Goal: Transaction & Acquisition: Purchase product/service

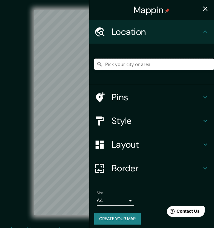
click at [127, 68] on input "Pick your city or area" at bounding box center [154, 64] width 120 height 11
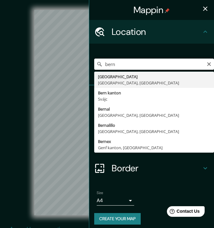
type input "Bern, Bern kanton, Svájc"
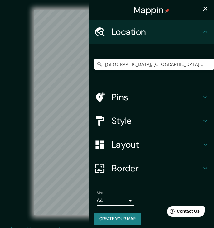
click at [206, 6] on icon "button" at bounding box center [204, 8] width 7 height 7
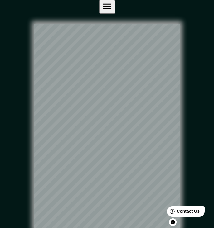
click at [113, 12] on icon "button" at bounding box center [107, 6] width 11 height 11
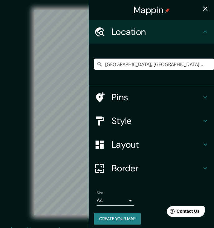
click at [134, 119] on h4 "Style" at bounding box center [157, 120] width 90 height 11
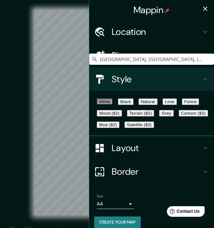
click at [169, 35] on h4 "Location" at bounding box center [157, 31] width 90 height 11
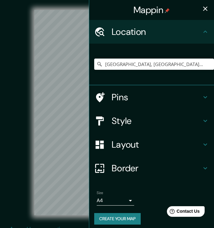
click at [169, 35] on h4 "Location" at bounding box center [157, 31] width 90 height 11
click at [132, 119] on h4 "Style" at bounding box center [157, 120] width 90 height 11
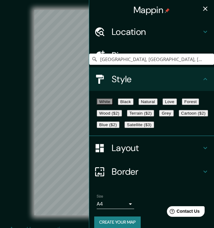
click at [133, 103] on button "Black" at bounding box center [126, 101] width 16 height 7
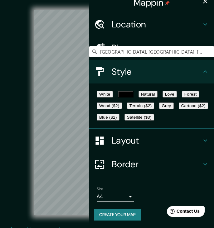
scroll to position [36, 0]
click at [113, 213] on button "Create your map" at bounding box center [117, 215] width 46 height 12
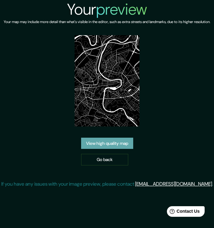
click at [108, 145] on link "View high quality map" at bounding box center [107, 144] width 52 height 12
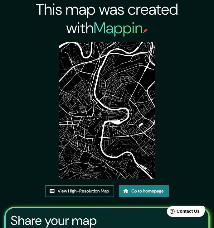
click at [81, 191] on link "View High-Resolution Map" at bounding box center [79, 191] width 69 height 12
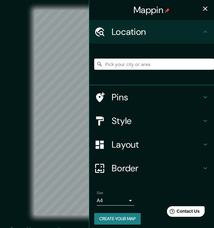
click at [132, 66] on input "Pick your city or area" at bounding box center [154, 64] width 120 height 11
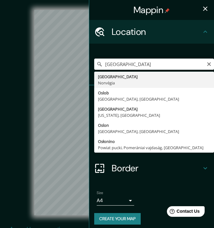
type input "Oslo, Norvégia"
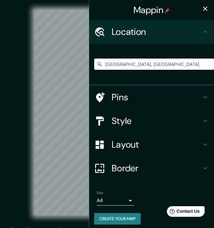
click at [207, 7] on icon "button" at bounding box center [204, 8] width 7 height 7
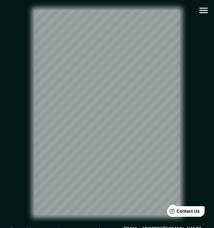
click at [205, 10] on icon "button" at bounding box center [203, 10] width 11 height 11
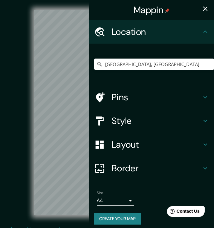
click at [129, 121] on h4 "Style" at bounding box center [157, 120] width 90 height 11
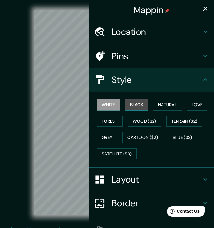
click at [138, 104] on button "Black" at bounding box center [136, 105] width 23 height 12
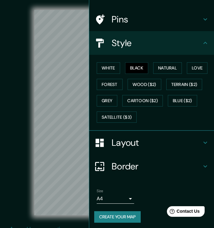
scroll to position [36, 0]
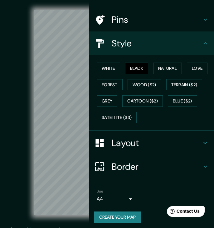
click at [125, 215] on button "Create your map" at bounding box center [117, 218] width 46 height 12
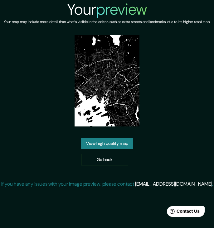
click at [121, 149] on link "View high quality map" at bounding box center [107, 144] width 52 height 12
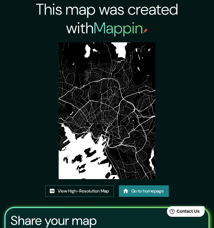
click at [87, 192] on link "View High-Resolution Map" at bounding box center [79, 191] width 69 height 12
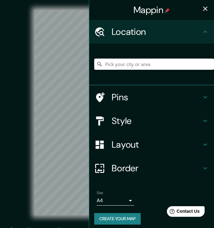
click at [118, 67] on input "Pick your city or area" at bounding box center [154, 64] width 120 height 11
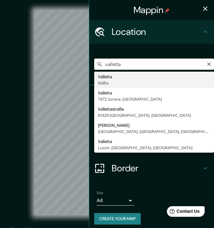
type input "Valletta, [GEOGRAPHIC_DATA]"
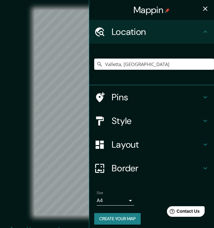
click at [207, 10] on icon "button" at bounding box center [204, 8] width 7 height 7
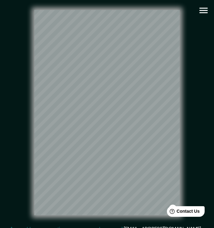
click at [210, 12] on button "button" at bounding box center [203, 10] width 16 height 16
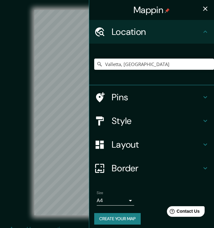
click at [126, 118] on h4 "Style" at bounding box center [157, 120] width 90 height 11
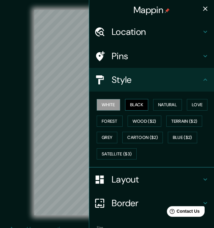
click at [135, 99] on button "Black" at bounding box center [136, 105] width 23 height 12
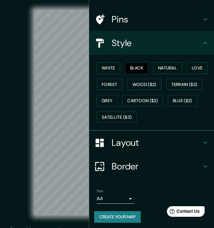
scroll to position [36, 0]
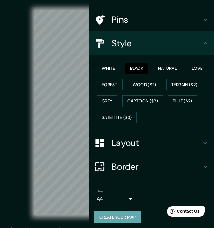
click at [119, 219] on button "Create your map" at bounding box center [117, 218] width 46 height 12
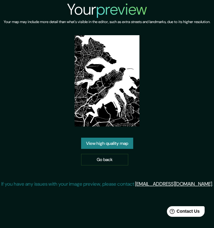
click at [119, 149] on link "View high quality map" at bounding box center [107, 144] width 52 height 12
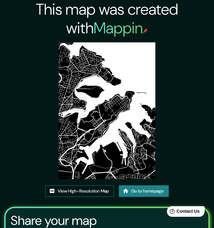
click at [86, 191] on link "View High-Resolution Map" at bounding box center [79, 191] width 69 height 12
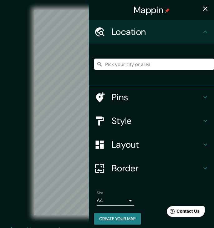
click at [109, 64] on input "Pick your city or area" at bounding box center [154, 64] width 120 height 11
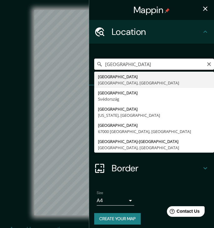
type input "Stockholm, Stockholm megye, Svédország"
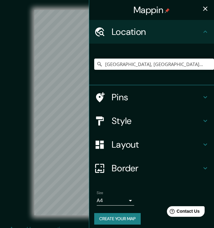
click at [207, 6] on icon "button" at bounding box center [204, 8] width 7 height 7
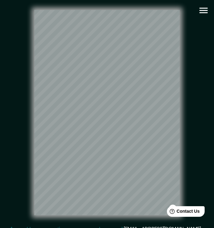
click at [203, 14] on icon "button" at bounding box center [203, 10] width 11 height 11
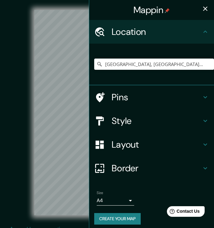
click at [149, 121] on h4 "Style" at bounding box center [157, 120] width 90 height 11
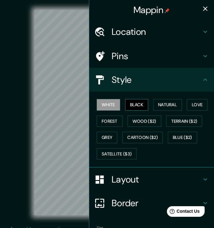
click at [139, 101] on button "Black" at bounding box center [136, 105] width 23 height 12
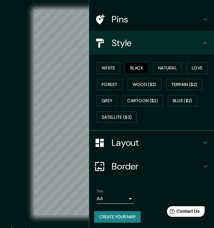
scroll to position [36, 0]
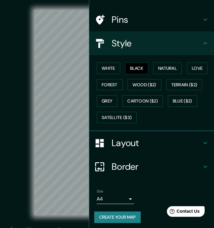
click at [114, 216] on button "Create your map" at bounding box center [117, 218] width 46 height 12
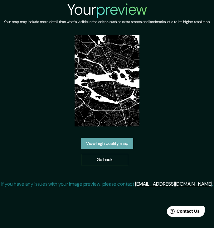
click at [118, 149] on link "View high quality map" at bounding box center [107, 144] width 52 height 12
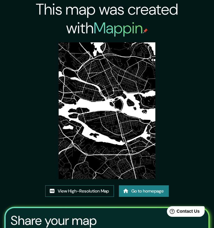
click at [69, 189] on link "View High-Resolution Map" at bounding box center [79, 191] width 69 height 12
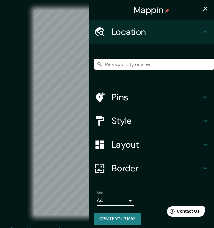
click at [116, 64] on input "Pick your city or area" at bounding box center [154, 64] width 120 height 11
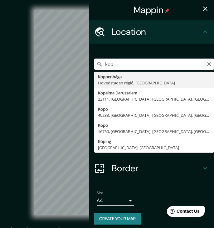
type input "[GEOGRAPHIC_DATA], [GEOGRAPHIC_DATA] régió, [GEOGRAPHIC_DATA]"
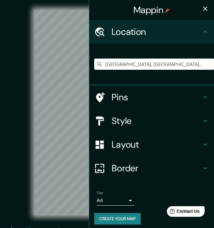
click at [206, 9] on icon "button" at bounding box center [204, 8] width 7 height 7
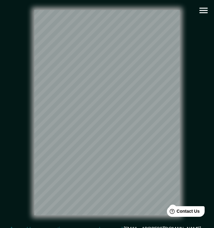
click at [204, 11] on icon "button" at bounding box center [203, 10] width 11 height 11
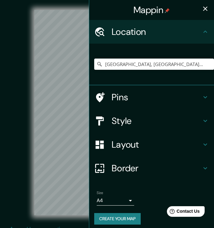
click at [129, 120] on h4 "Style" at bounding box center [157, 120] width 90 height 11
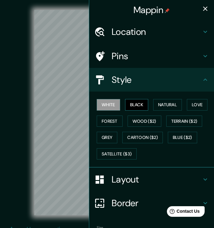
click at [132, 102] on button "Black" at bounding box center [136, 105] width 23 height 12
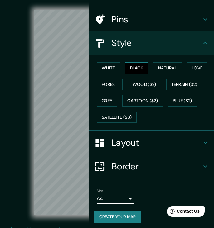
scroll to position [36, 0]
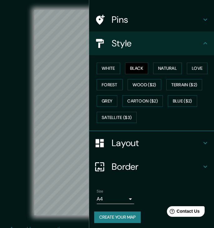
click at [104, 212] on button "Create your map" at bounding box center [117, 218] width 46 height 12
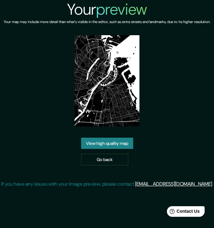
click at [108, 138] on link "View high quality map" at bounding box center [107, 144] width 52 height 12
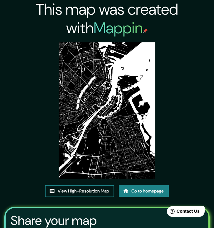
click at [68, 191] on link "View High-Resolution Map" at bounding box center [79, 191] width 69 height 12
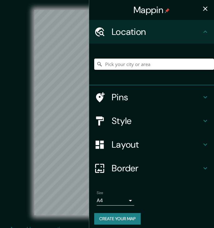
click at [119, 66] on input "Pick your city or area" at bounding box center [154, 64] width 120 height 11
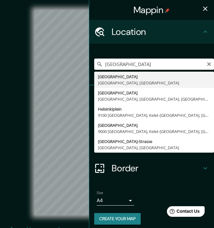
type input "[GEOGRAPHIC_DATA], [GEOGRAPHIC_DATA] tartomány, [GEOGRAPHIC_DATA]"
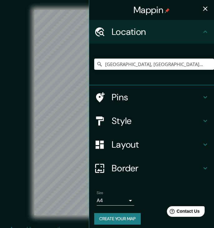
click at [204, 5] on button "button" at bounding box center [205, 8] width 12 height 12
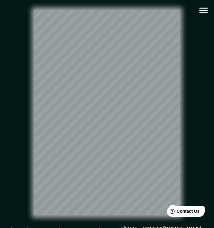
click at [200, 7] on icon "button" at bounding box center [203, 10] width 11 height 11
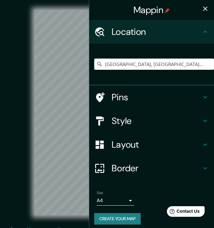
click at [152, 117] on h4 "Style" at bounding box center [157, 120] width 90 height 11
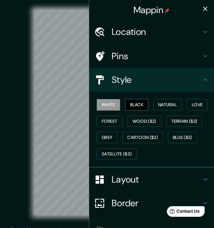
click at [146, 103] on button "Black" at bounding box center [136, 105] width 23 height 12
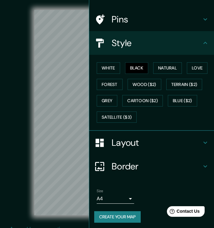
scroll to position [36, 0]
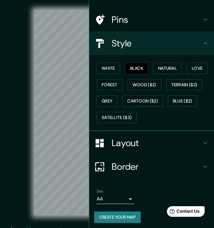
click at [124, 216] on button "Create your map" at bounding box center [117, 218] width 46 height 12
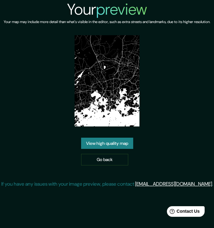
click at [122, 146] on link "View high quality map" at bounding box center [107, 144] width 52 height 12
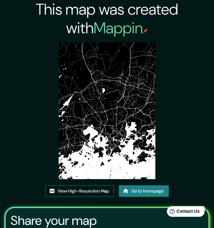
click at [82, 192] on link "View High-Resolution Map" at bounding box center [79, 191] width 69 height 12
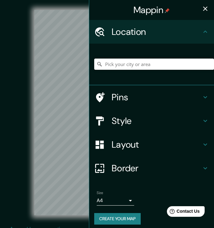
click at [130, 67] on input "Pick your city or area" at bounding box center [154, 64] width 120 height 11
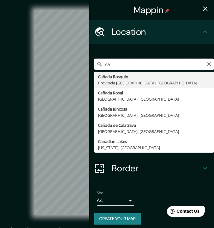
type input "c"
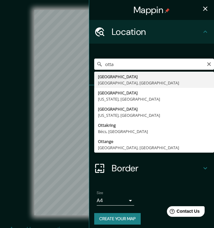
type input "Ottawa, Ontario, Kanada"
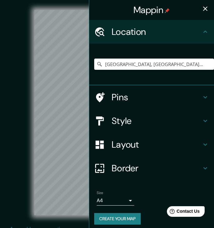
click at [205, 10] on icon "button" at bounding box center [204, 8] width 7 height 7
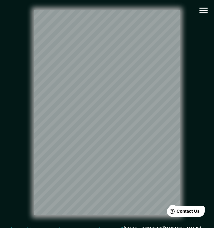
click at [204, 10] on icon "button" at bounding box center [203, 10] width 11 height 11
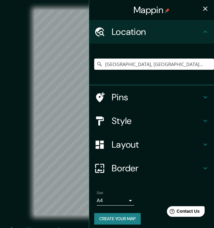
click at [139, 119] on h4 "Style" at bounding box center [157, 120] width 90 height 11
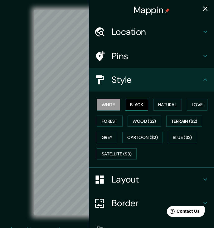
click at [136, 106] on button "Black" at bounding box center [136, 105] width 23 height 12
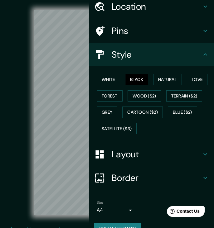
scroll to position [28, 0]
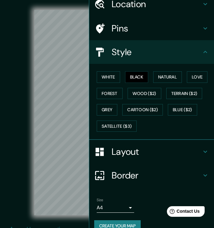
click at [117, 222] on button "Create your map" at bounding box center [117, 226] width 46 height 12
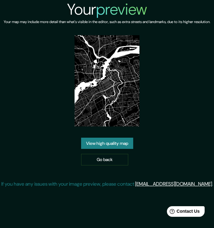
click at [123, 149] on link "View high quality map" at bounding box center [107, 144] width 52 height 12
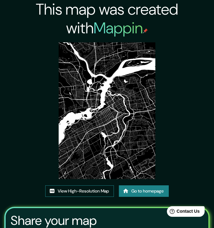
click at [78, 193] on link "View High-Resolution Map" at bounding box center [79, 191] width 69 height 12
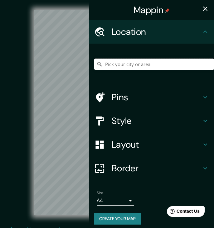
click at [112, 62] on input "Pick your city or area" at bounding box center [154, 64] width 120 height 11
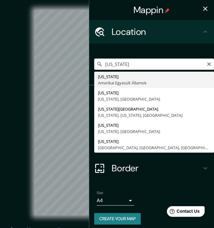
drag, startPoint x: 120, startPoint y: 75, endPoint x: 121, endPoint y: 78, distance: 3.6
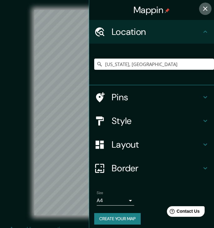
click at [204, 8] on icon "button" at bounding box center [204, 8] width 7 height 7
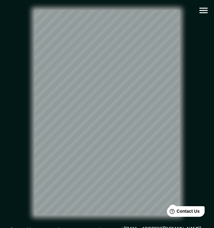
click at [206, 11] on icon "button" at bounding box center [203, 10] width 11 height 11
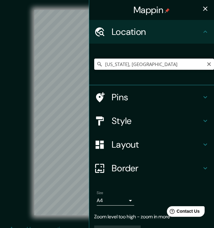
click at [190, 65] on input "[US_STATE], [GEOGRAPHIC_DATA]" at bounding box center [154, 64] width 120 height 11
click at [205, 6] on icon "button" at bounding box center [204, 8] width 7 height 7
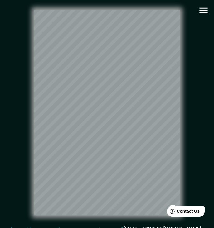
click at [202, 7] on icon "button" at bounding box center [203, 10] width 11 height 11
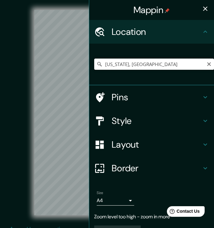
click at [108, 63] on input "[US_STATE], [GEOGRAPHIC_DATA]" at bounding box center [154, 64] width 120 height 11
click at [155, 63] on input "[GEOGRAPHIC_DATA], [US_STATE], [GEOGRAPHIC_DATA]" at bounding box center [154, 64] width 120 height 11
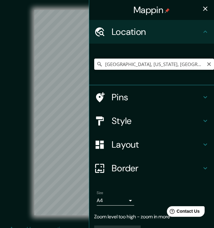
click at [155, 63] on input "[GEOGRAPHIC_DATA], [US_STATE], [GEOGRAPHIC_DATA]" at bounding box center [154, 64] width 120 height 11
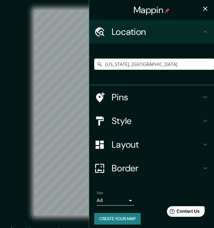
click at [205, 7] on icon "button" at bounding box center [204, 8] width 7 height 7
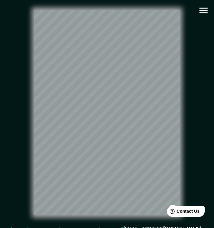
click at [81, 0] on html "Mappin Location [US_STATE], [GEOGRAPHIC_DATA] Pins Style Layout Border Choose a…" at bounding box center [107, 114] width 214 height 228
click at [204, 13] on icon "button" at bounding box center [203, 10] width 11 height 11
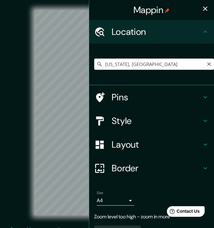
click at [193, 65] on input "[US_STATE], [GEOGRAPHIC_DATA]" at bounding box center [154, 64] width 120 height 11
click at [139, 65] on input "[US_STATE]" at bounding box center [154, 64] width 120 height 11
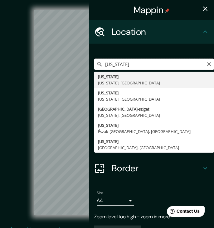
click at [139, 65] on input "[US_STATE]" at bounding box center [154, 64] width 120 height 11
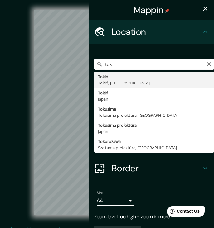
type input "Tokió, [GEOGRAPHIC_DATA], [GEOGRAPHIC_DATA]"
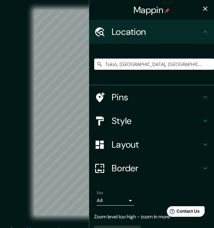
click at [207, 7] on icon "button" at bounding box center [204, 8] width 7 height 7
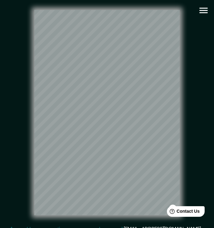
click at [204, 11] on icon "button" at bounding box center [203, 11] width 8 height 6
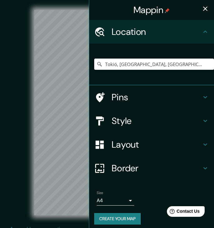
click at [132, 118] on h4 "Style" at bounding box center [157, 120] width 90 height 11
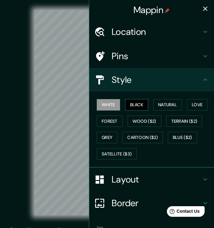
click at [139, 102] on button "Black" at bounding box center [136, 105] width 23 height 12
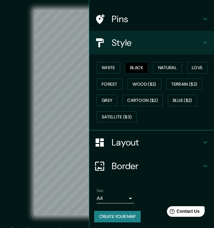
scroll to position [36, 0]
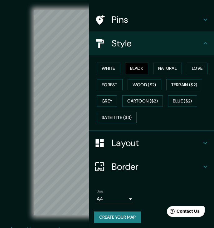
click at [122, 215] on button "Create your map" at bounding box center [117, 218] width 46 height 12
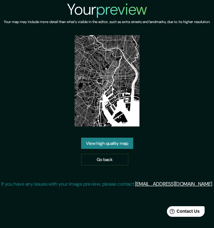
click at [115, 149] on link "View high quality map" at bounding box center [107, 144] width 52 height 12
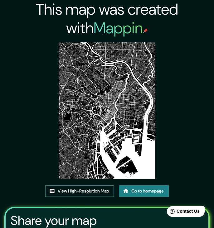
click at [76, 191] on link "View High-Resolution Map" at bounding box center [79, 191] width 69 height 12
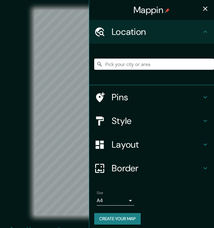
click at [127, 65] on input "Pick your city or area" at bounding box center [154, 64] width 120 height 11
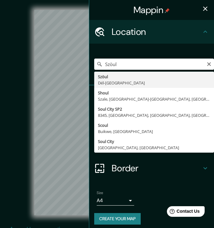
drag, startPoint x: 120, startPoint y: 74, endPoint x: 119, endPoint y: 79, distance: 5.1
type input "Szöul, [GEOGRAPHIC_DATA]"
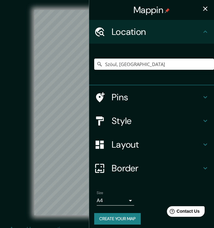
click at [206, 9] on icon "button" at bounding box center [204, 8] width 7 height 7
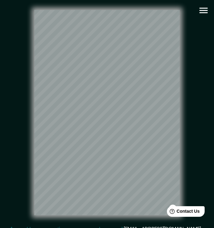
click at [205, 14] on icon "button" at bounding box center [203, 10] width 11 height 11
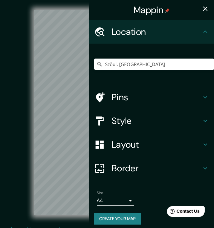
click at [143, 119] on h4 "Style" at bounding box center [157, 120] width 90 height 11
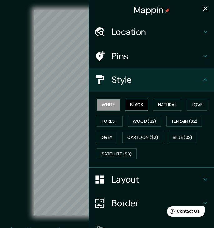
click at [135, 104] on button "Black" at bounding box center [136, 105] width 23 height 12
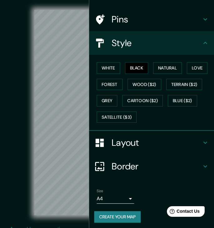
scroll to position [36, 0]
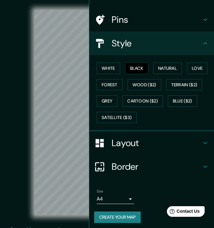
click at [116, 214] on button "Create your map" at bounding box center [117, 218] width 46 height 12
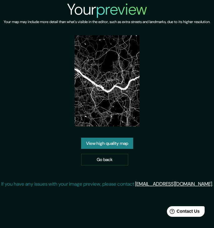
click at [117, 149] on link "View high quality map" at bounding box center [107, 144] width 52 height 12
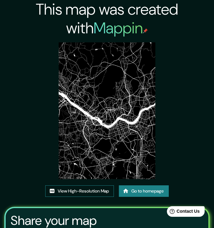
click at [72, 190] on link "View High-Resolution Map" at bounding box center [79, 191] width 69 height 12
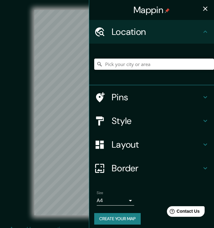
click at [120, 64] on input "Pick your city or area" at bounding box center [154, 64] width 120 height 11
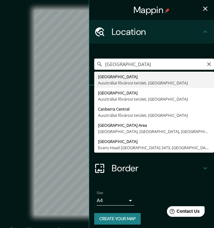
drag, startPoint x: 131, startPoint y: 70, endPoint x: 148, endPoint y: 78, distance: 18.1
type input "Canberra, Ausztráliai fővárosi terület, Ausztrália"
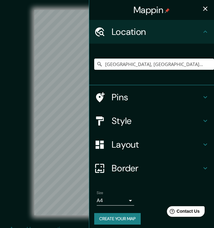
click at [142, 118] on h4 "Style" at bounding box center [157, 120] width 90 height 11
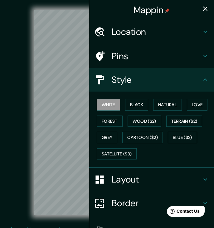
click at [206, 10] on icon "button" at bounding box center [204, 8] width 7 height 7
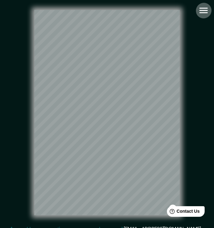
click at [203, 14] on icon "button" at bounding box center [203, 10] width 11 height 11
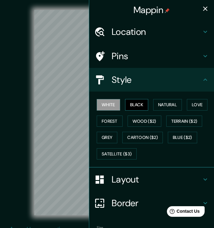
click at [136, 101] on button "Black" at bounding box center [136, 105] width 23 height 12
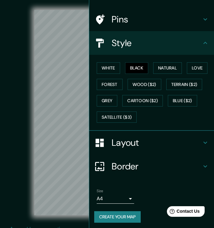
scroll to position [36, 0]
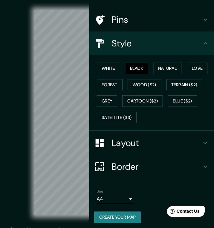
click at [122, 218] on button "Create your map" at bounding box center [117, 218] width 46 height 12
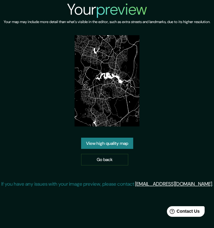
click at [105, 149] on link "View high quality map" at bounding box center [107, 144] width 52 height 12
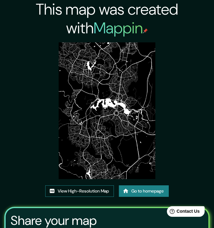
click at [70, 190] on link "View High-Resolution Map" at bounding box center [79, 191] width 69 height 12
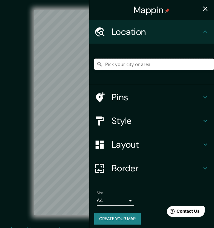
click at [130, 60] on input "Pick your city or area" at bounding box center [154, 64] width 120 height 11
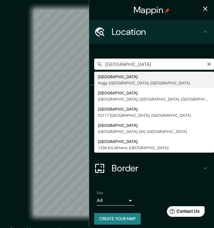
type input "Reykjavík, Nagy-Reykjavík, Izland"
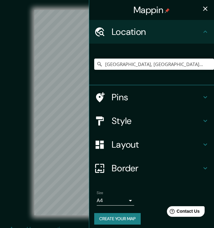
click at [206, 8] on icon "button" at bounding box center [205, 9] width 4 height 4
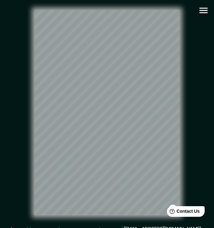
click at [202, 14] on icon "button" at bounding box center [203, 10] width 11 height 11
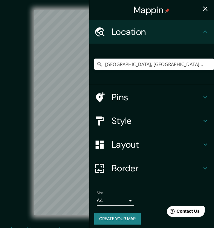
click at [144, 125] on h4 "Style" at bounding box center [157, 120] width 90 height 11
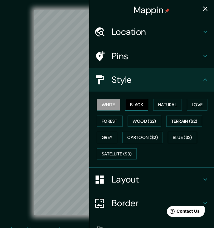
click at [137, 104] on button "Black" at bounding box center [136, 105] width 23 height 12
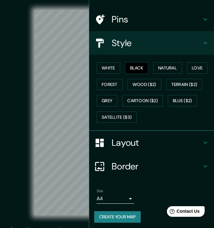
scroll to position [36, 0]
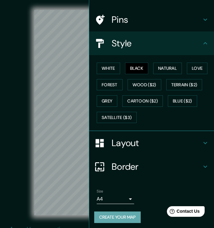
click at [118, 214] on button "Create your map" at bounding box center [117, 218] width 46 height 12
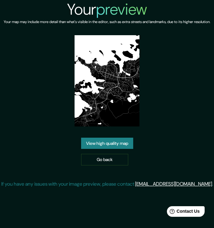
click at [108, 149] on link "View high quality map" at bounding box center [107, 144] width 52 height 12
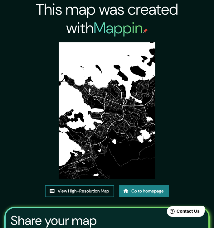
click at [91, 188] on link "View High-Resolution Map" at bounding box center [79, 191] width 69 height 12
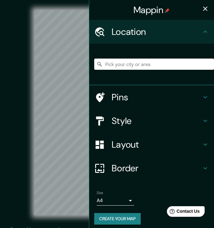
click at [135, 68] on input "Pick your city or area" at bounding box center [154, 64] width 120 height 11
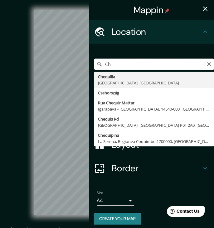
type input "C"
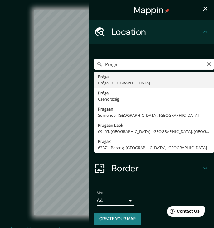
drag, startPoint x: 130, startPoint y: 63, endPoint x: 116, endPoint y: 84, distance: 24.7
type input "Prága, Prága, Csehország"
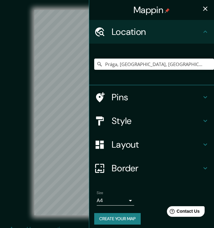
click at [204, 9] on icon "button" at bounding box center [205, 9] width 4 height 4
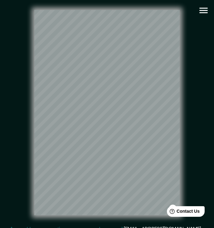
click at [202, 7] on icon "button" at bounding box center [203, 10] width 11 height 11
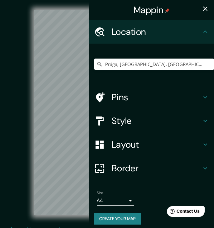
click at [144, 120] on h4 "Style" at bounding box center [157, 120] width 90 height 11
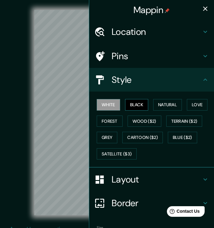
click at [137, 104] on button "Black" at bounding box center [136, 105] width 23 height 12
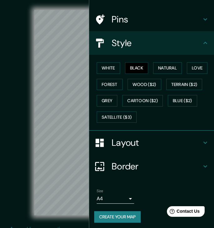
scroll to position [36, 0]
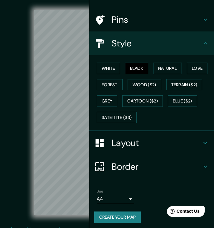
click at [119, 216] on button "Create your map" at bounding box center [117, 218] width 46 height 12
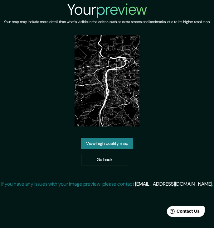
click at [108, 149] on link "View high quality map" at bounding box center [107, 144] width 52 height 12
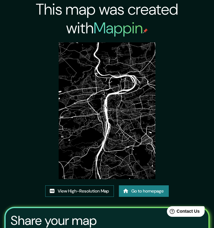
click at [80, 188] on link "View High-Resolution Map" at bounding box center [79, 191] width 69 height 12
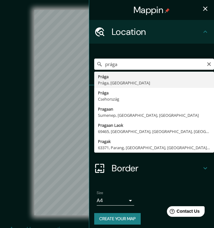
type input "Prága, [GEOGRAPHIC_DATA], [GEOGRAPHIC_DATA]"
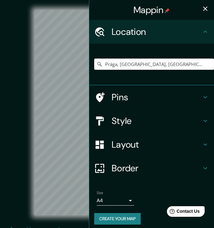
click at [209, 8] on button "button" at bounding box center [205, 8] width 12 height 12
